Goal: Information Seeking & Learning: Learn about a topic

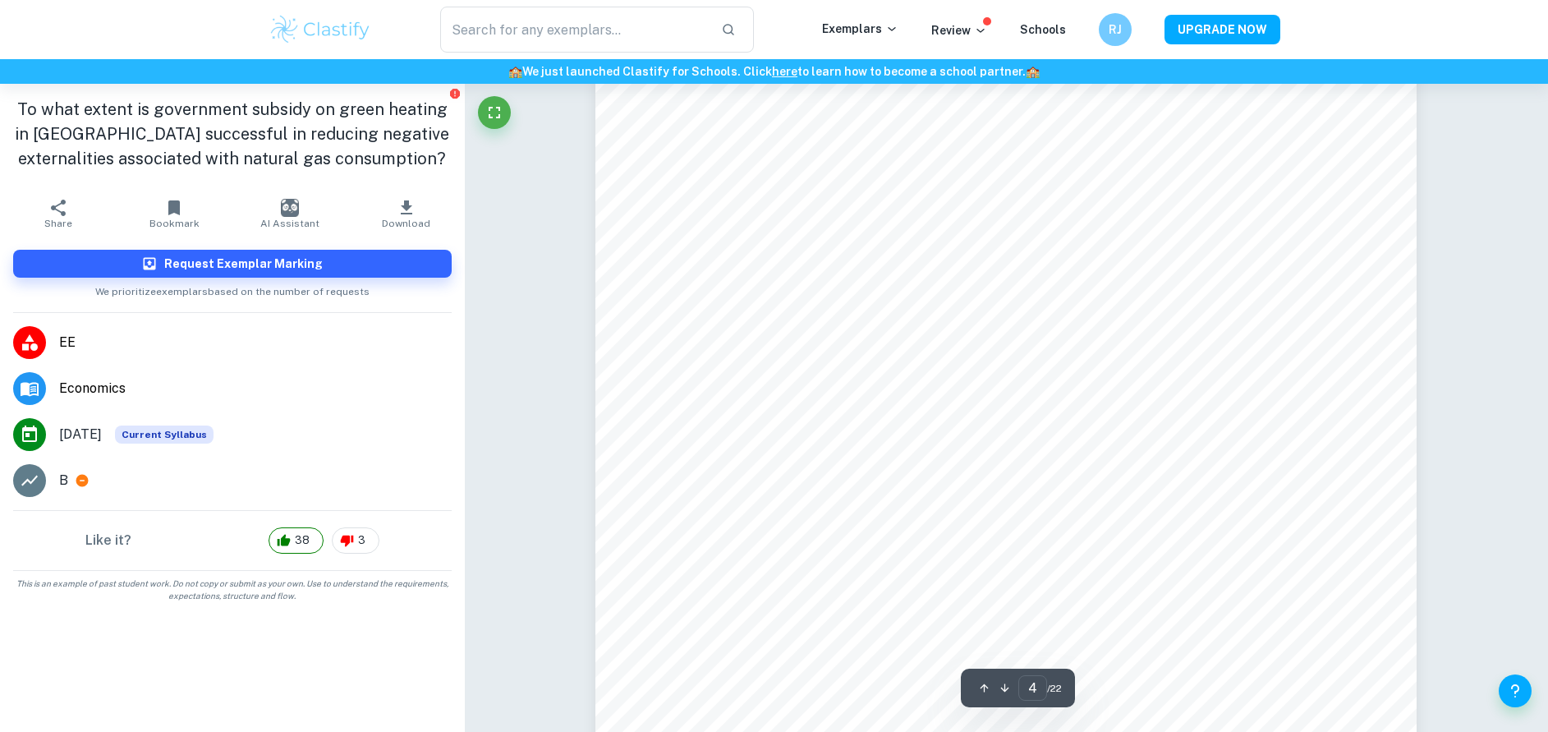
scroll to position [3803, 0]
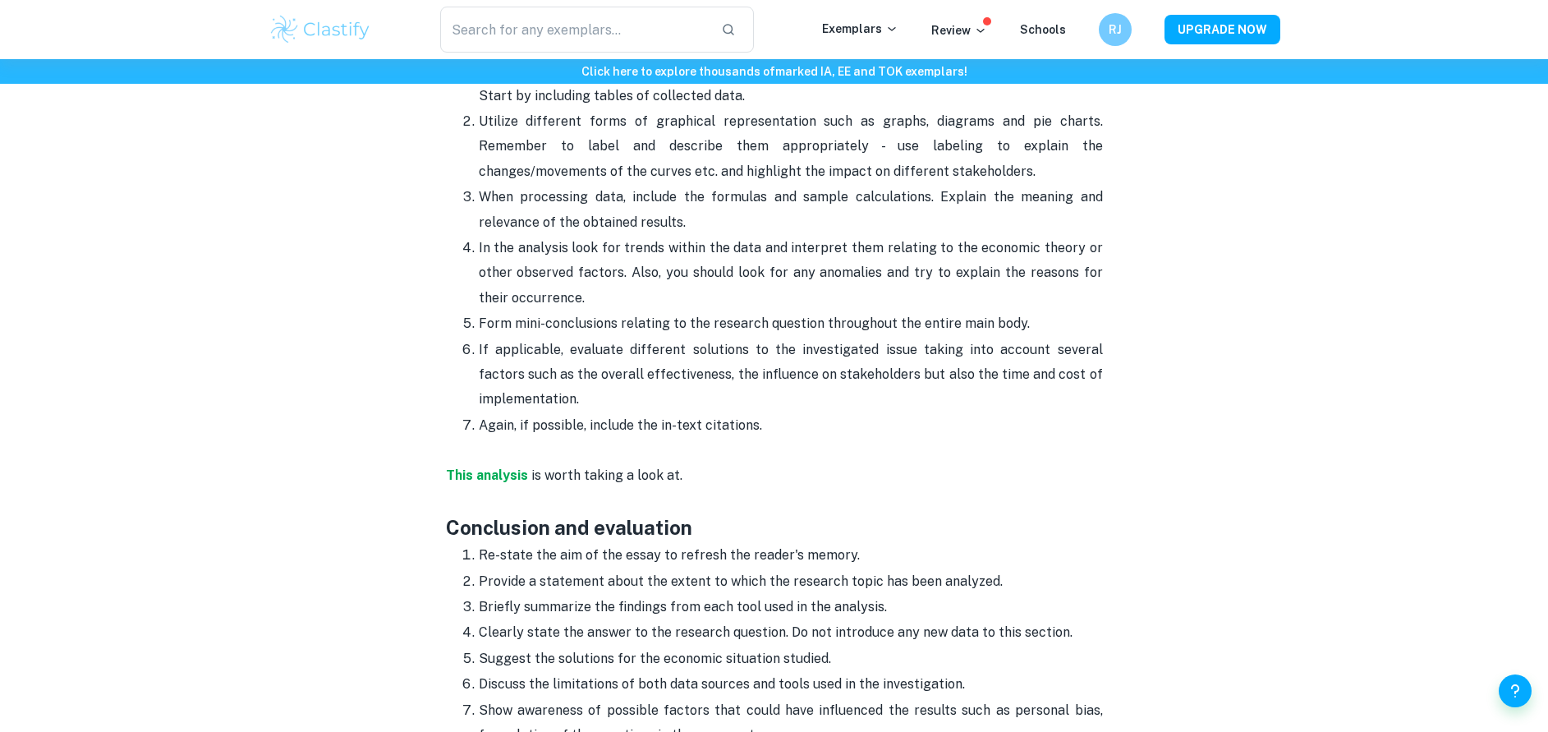
scroll to position [2323, 0]
